Goal: Task Accomplishment & Management: Manage account settings

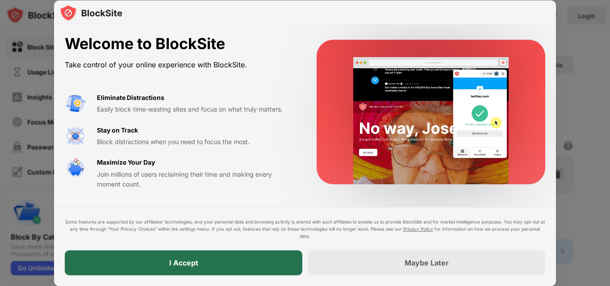
click at [200, 255] on div "I Accept" at bounding box center [184, 263] width 238 height 25
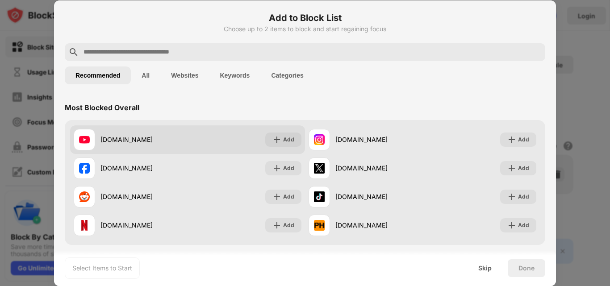
click at [177, 149] on div "[DOMAIN_NAME]" at bounding box center [131, 139] width 114 height 21
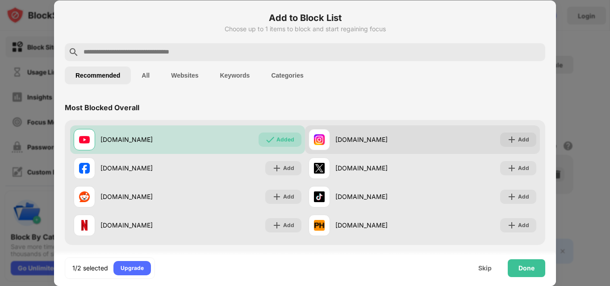
click at [489, 145] on div "[DOMAIN_NAME] Add" at bounding box center [422, 140] width 235 height 29
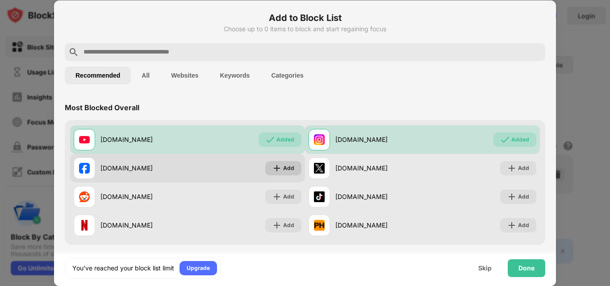
click at [262, 173] on div "[DOMAIN_NAME] Add" at bounding box center [187, 168] width 235 height 29
click at [286, 169] on div "Add" at bounding box center [288, 168] width 11 height 9
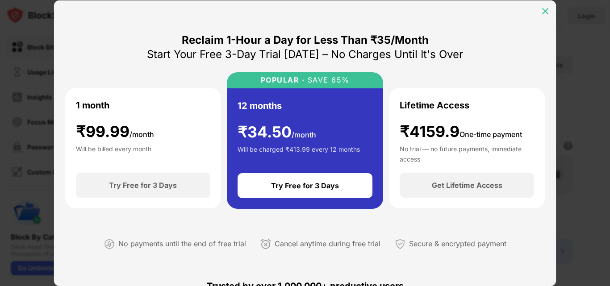
click at [543, 8] on img at bounding box center [545, 11] width 9 height 9
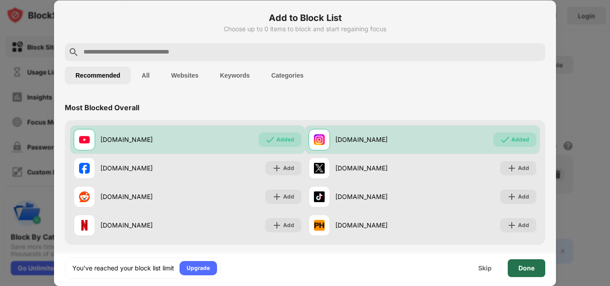
click at [541, 264] on div "Done" at bounding box center [527, 269] width 38 height 18
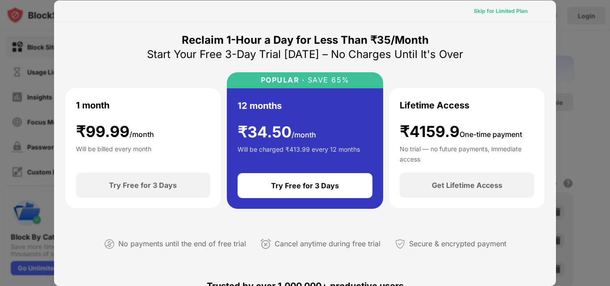
click at [508, 14] on div "Skip for Limited Plan" at bounding box center [501, 11] width 54 height 9
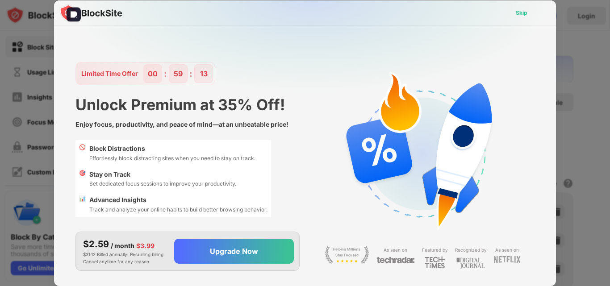
click at [517, 12] on div "Skip" at bounding box center [522, 12] width 12 height 9
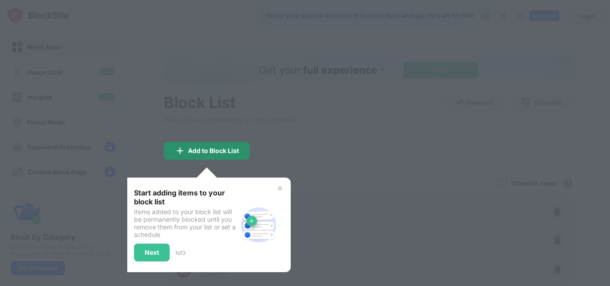
click at [227, 146] on div "Add to Block List" at bounding box center [207, 151] width 86 height 18
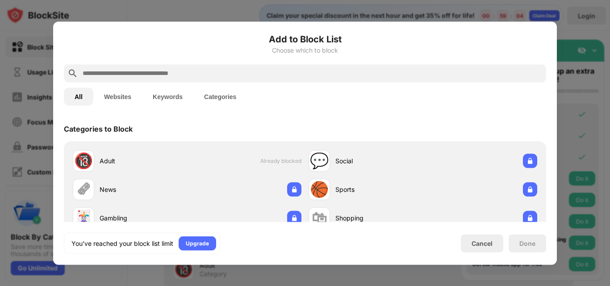
click at [136, 95] on button "Websites" at bounding box center [117, 97] width 49 height 18
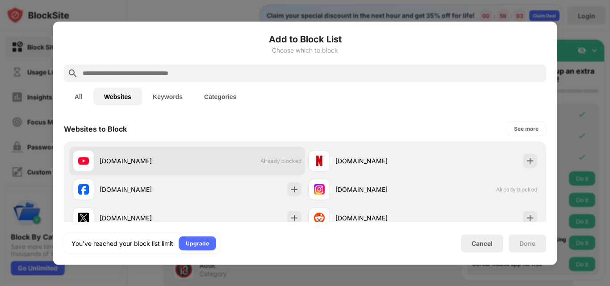
click at [269, 166] on div "[DOMAIN_NAME] Already blocked" at bounding box center [187, 161] width 236 height 29
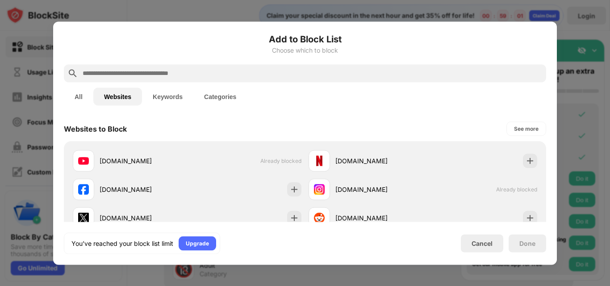
click at [559, 13] on div at bounding box center [305, 143] width 610 height 286
